Goal: Information Seeking & Learning: Find specific fact

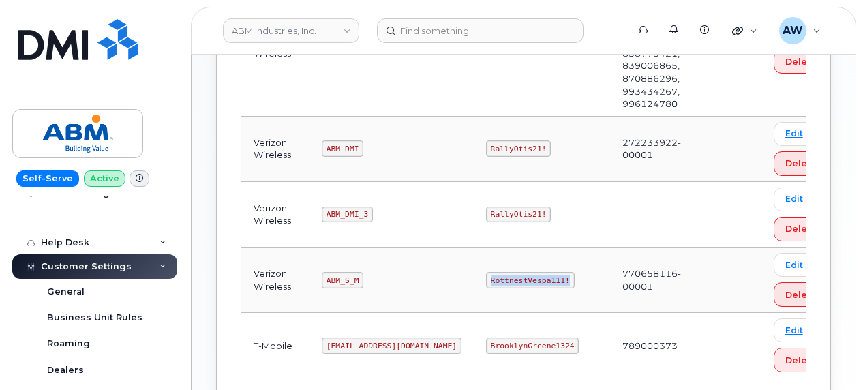
scroll to position [524, 0]
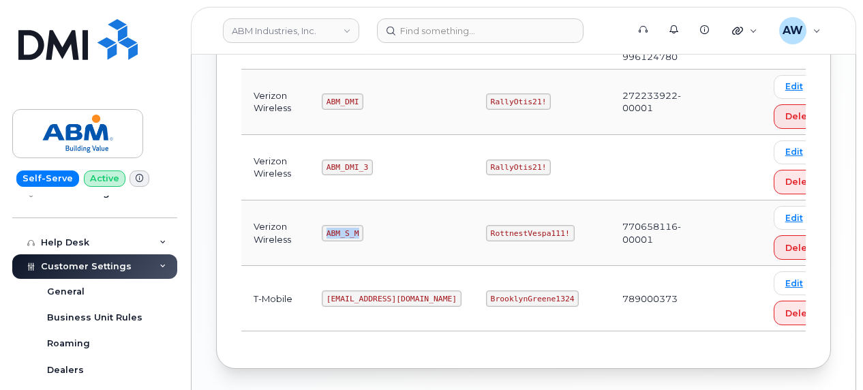
drag, startPoint x: 321, startPoint y: 228, endPoint x: 358, endPoint y: 226, distance: 37.5
click at [358, 226] on code "ABM_S_M" at bounding box center [343, 233] width 42 height 16
copy code "ABM_S_M"
drag, startPoint x: 440, startPoint y: 231, endPoint x: 516, endPoint y: 232, distance: 75.7
click at [516, 232] on code "RottnestVespa111!" at bounding box center [530, 233] width 89 height 16
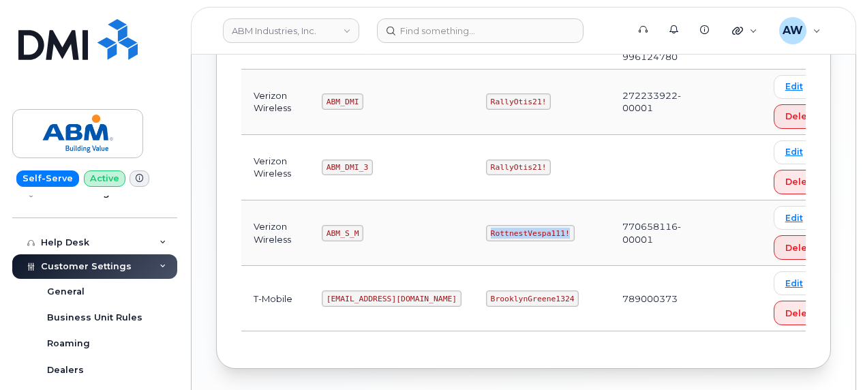
copy code "RottnestVespa111!"
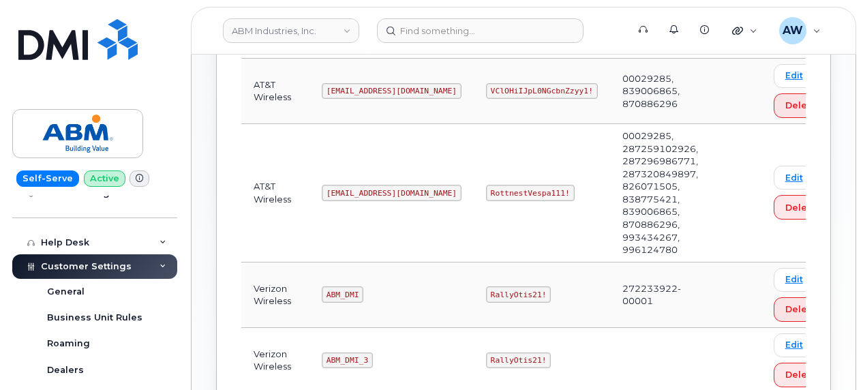
scroll to position [331, 0]
drag, startPoint x: 325, startPoint y: 191, endPoint x: 358, endPoint y: 208, distance: 37.5
click at [358, 208] on td "[EMAIL_ADDRESS][DOMAIN_NAME]" at bounding box center [391, 194] width 164 height 138
copy code "[EMAIL_ADDRESS][DOMAIN_NAME]"
drag, startPoint x: 440, startPoint y: 192, endPoint x: 515, endPoint y: 187, distance: 75.1
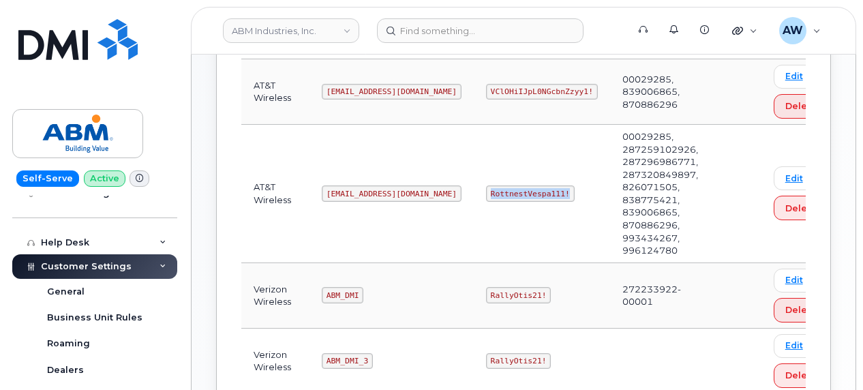
click at [515, 187] on code "RottnestVespa111!" at bounding box center [530, 193] width 89 height 16
copy code "RottnestVespa111!"
